Goal: Task Accomplishment & Management: Complete application form

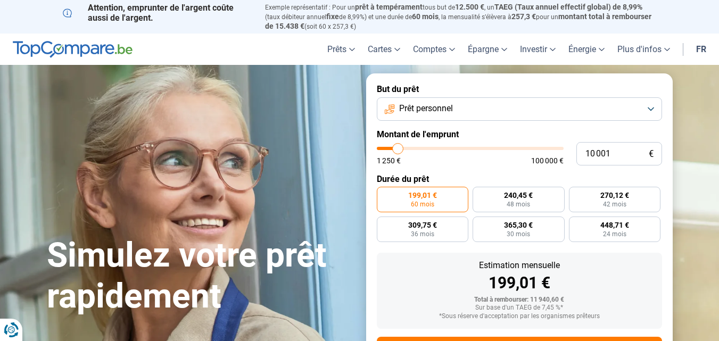
click at [653, 109] on button "Prêt personnel" at bounding box center [519, 108] width 285 height 23
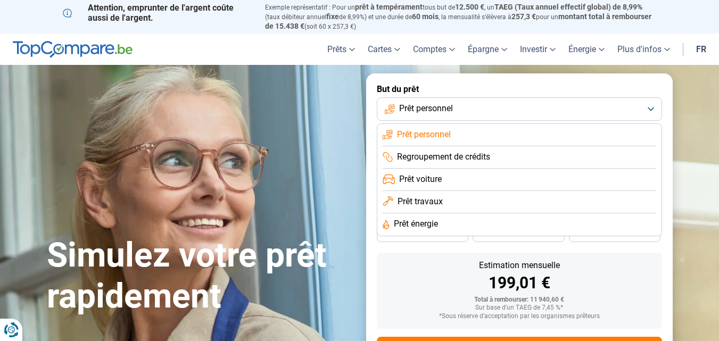
click at [653, 109] on button "Prêt personnel" at bounding box center [519, 108] width 285 height 23
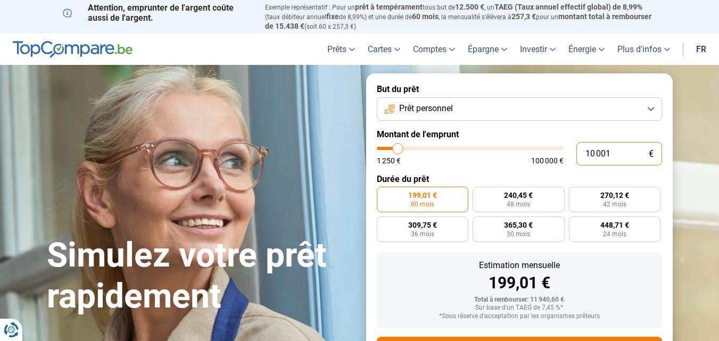
click at [625, 152] on input "10 001" at bounding box center [619, 153] width 86 height 23
type input "1 000"
type input "1250"
type input "100"
type input "1250"
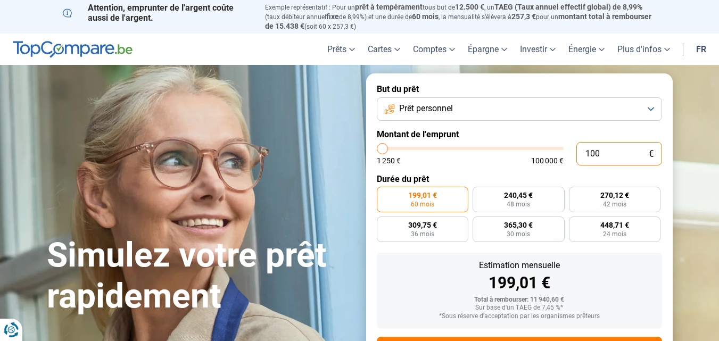
type input "10"
type input "1250"
type input "1"
type input "1250"
type input "0"
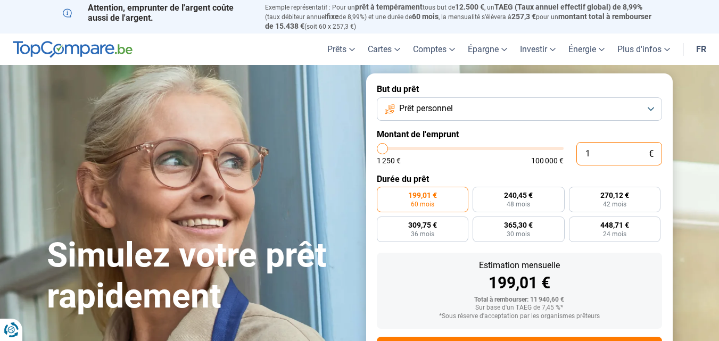
type input "1250"
type input "5"
type input "1250"
type input "0"
type input "1250"
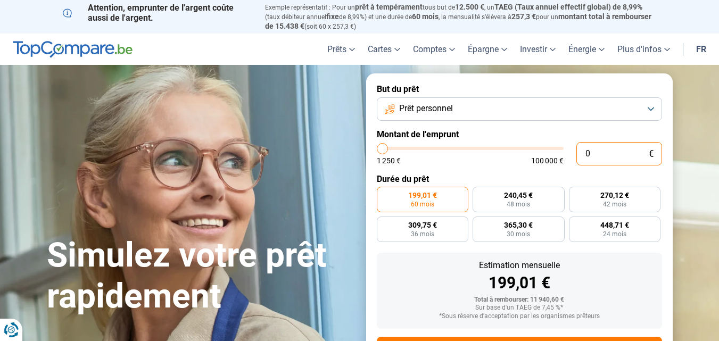
type input "8"
type input "1250"
type input "85"
type input "1250"
type input "850"
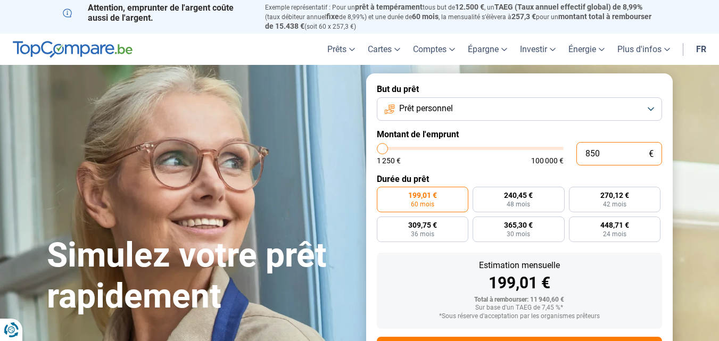
type input "1250"
type input "8 500"
type input "8500"
type input "85 000"
type input "85000"
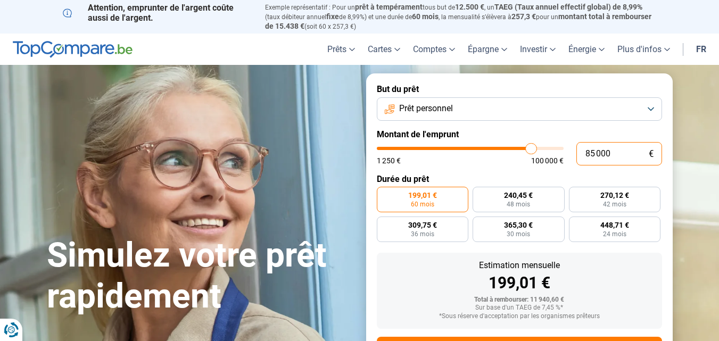
radio input "false"
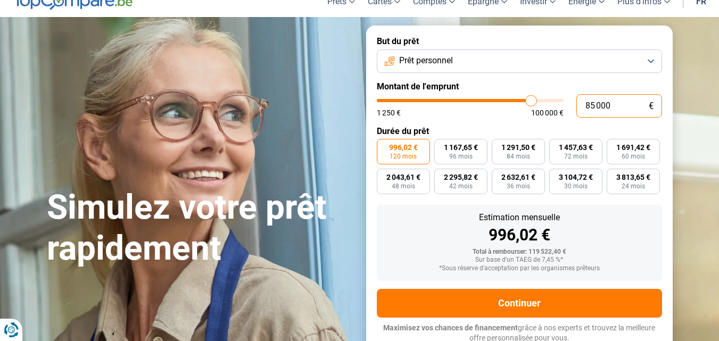
scroll to position [49, 0]
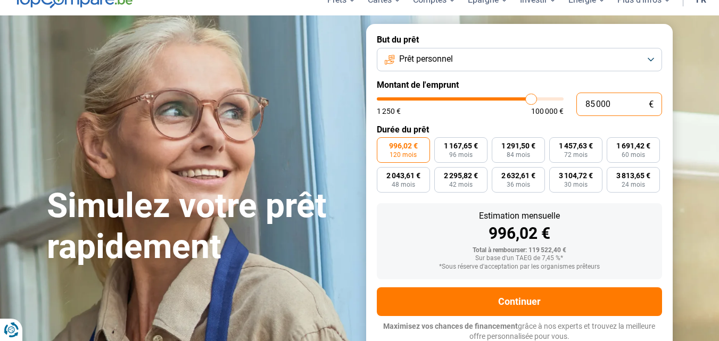
type input "85 000"
click at [685, 203] on section "Simulez votre prêt rapidement Simulez votre prêt rapidement But du prêt Prêt pe…" at bounding box center [359, 187] width 719 height 345
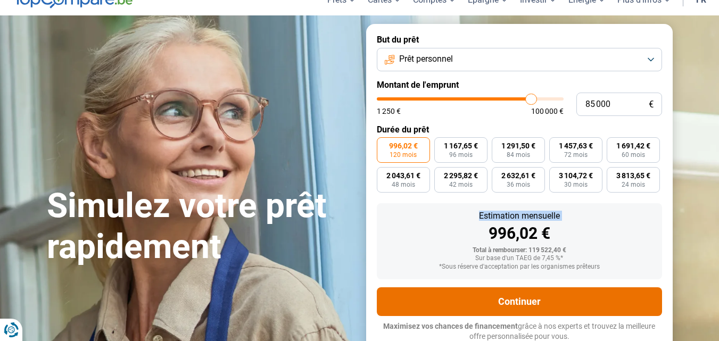
click at [618, 295] on button "Continuer" at bounding box center [519, 301] width 285 height 29
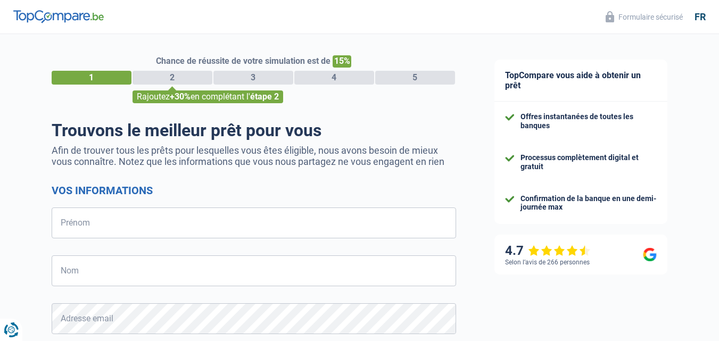
select select "32"
